Goal: Task Accomplishment & Management: Use online tool/utility

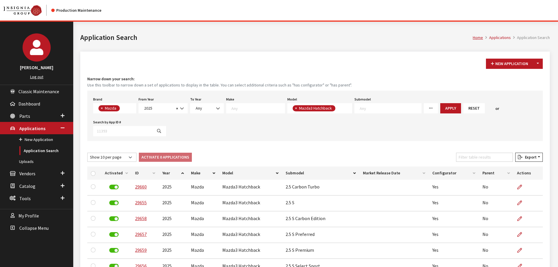
select select "4"
select select "2025"
select select "1054"
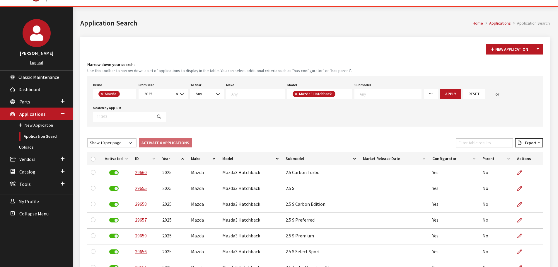
scroll to position [14, 0]
click at [295, 96] on span "×" at bounding box center [296, 93] width 2 height 5
select select
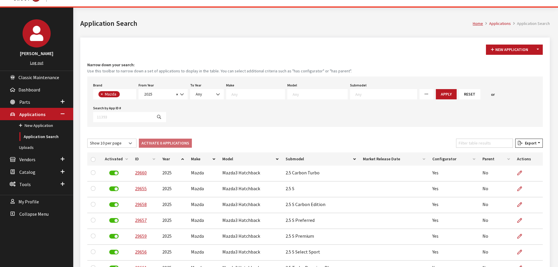
click at [295, 94] on textarea "Search" at bounding box center [320, 93] width 55 height 5
select select "1315"
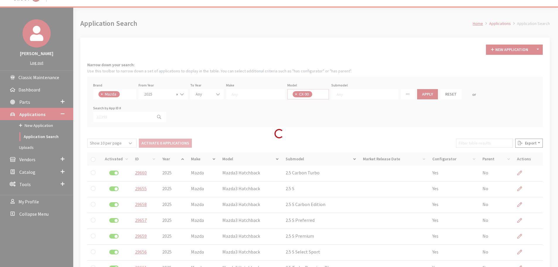
scroll to position [50, 0]
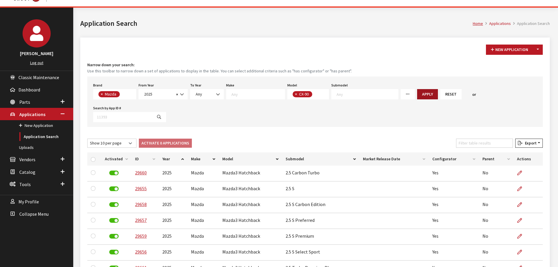
click at [417, 92] on button "Apply" at bounding box center [427, 94] width 21 height 10
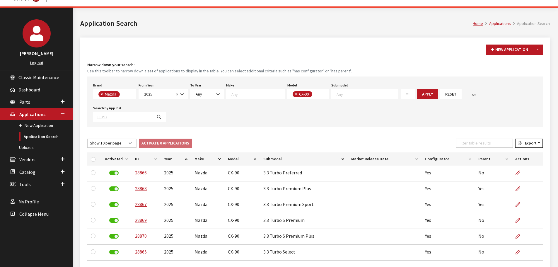
click at [312, 93] on span at bounding box center [314, 93] width 5 height 5
select select
click at [293, 96] on button "×" at bounding box center [296, 94] width 6 height 6
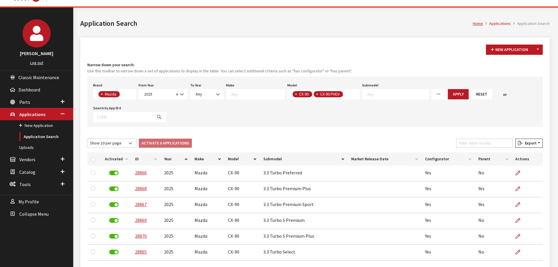
select select "1316"
select select
click at [427, 94] on button "Apply" at bounding box center [437, 94] width 21 height 10
